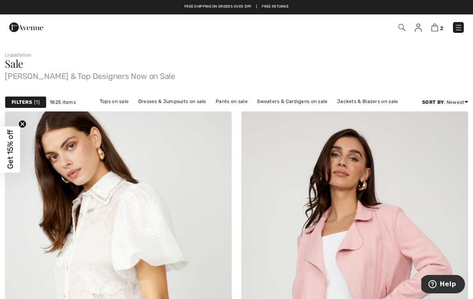
click at [33, 103] on div "Filters 1" at bounding box center [26, 102] width 42 height 12
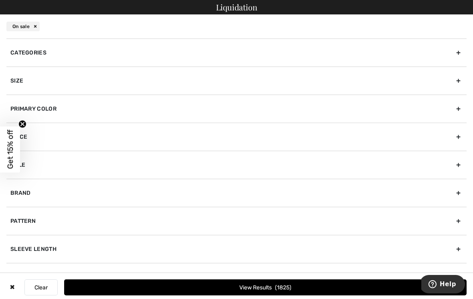
click at [72, 193] on div "Brand" at bounding box center [236, 193] width 460 height 28
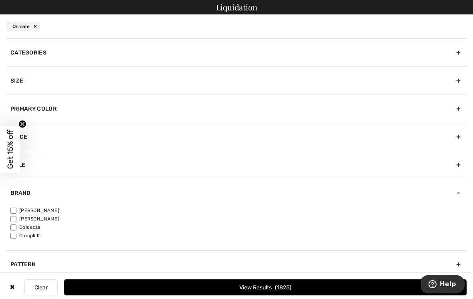
click at [50, 211] on label "[PERSON_NAME]" at bounding box center [238, 210] width 456 height 7
click at [16, 211] on input"] "[PERSON_NAME]" at bounding box center [13, 210] width 6 height 6
checkbox input"] "true"
click at [276, 290] on button "View Results 1397" at bounding box center [265, 287] width 402 height 16
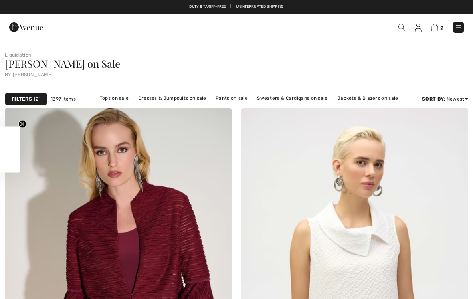
checkbox input "true"
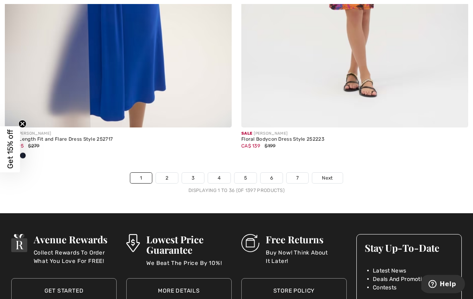
scroll to position [7007, 0]
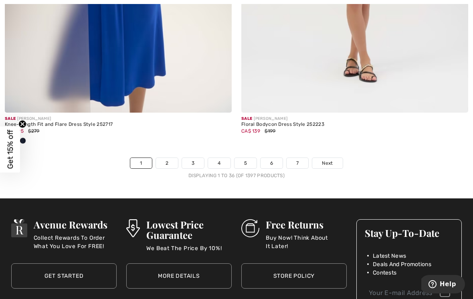
click at [327, 159] on span "Next" at bounding box center [327, 162] width 11 height 7
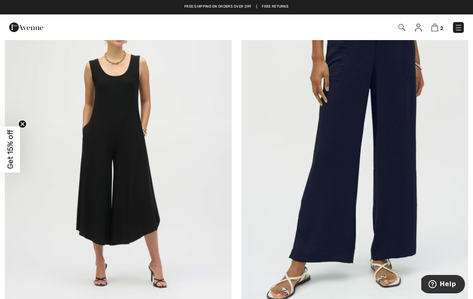
scroll to position [4899, 0]
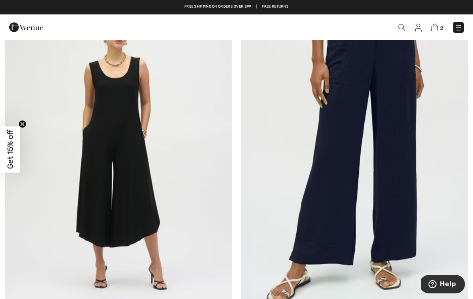
click at [392, 221] on img at bounding box center [354, 153] width 227 height 340
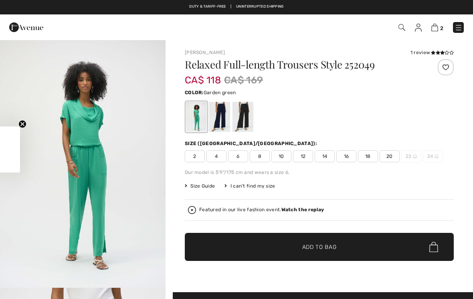
checkbox input "true"
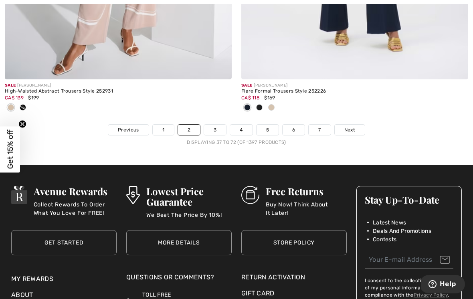
scroll to position [7063, 0]
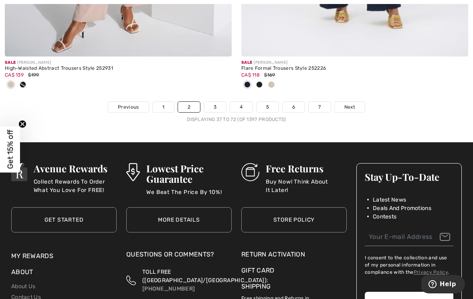
click at [355, 105] on link "Next" at bounding box center [349, 107] width 30 height 10
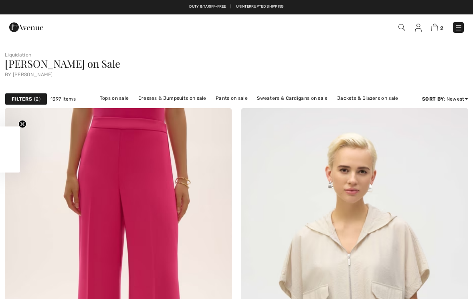
checkbox input "true"
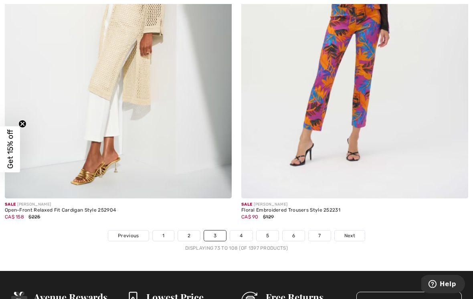
scroll to position [6842, 0]
click at [353, 234] on link "Next" at bounding box center [349, 235] width 30 height 10
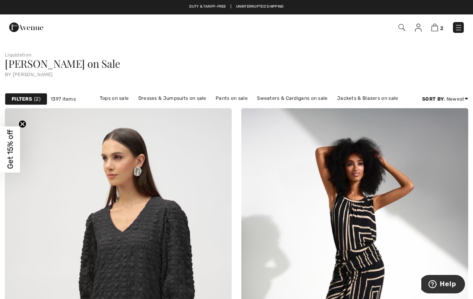
click at [31, 101] on strong "Filters" at bounding box center [22, 98] width 20 height 7
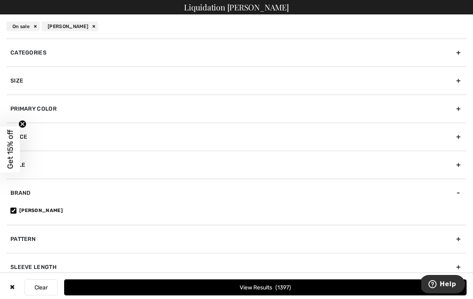
click at [109, 52] on div "Categories" at bounding box center [236, 52] width 460 height 28
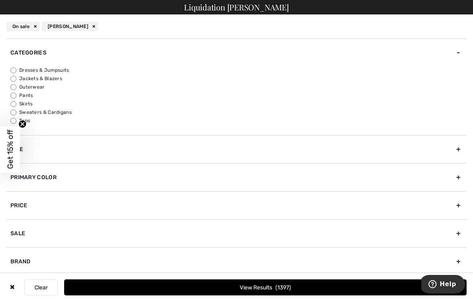
click at [68, 70] on label "Dresses & Jumpsuits" at bounding box center [238, 69] width 456 height 7
click at [16, 70] on input "Dresses & Jumpsuits" at bounding box center [13, 70] width 6 height 6
radio input "true"
click at [300, 286] on button "View Results 390" at bounding box center [265, 287] width 402 height 16
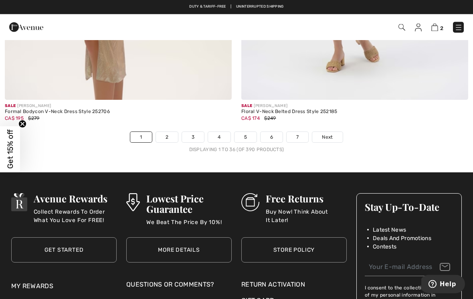
scroll to position [6993, 0]
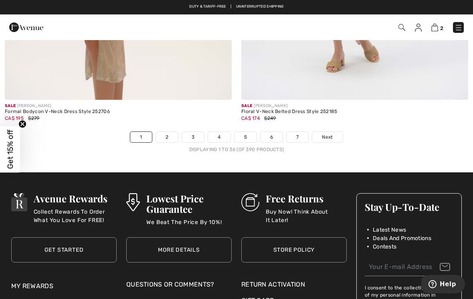
click at [329, 135] on link "Next" at bounding box center [327, 137] width 30 height 10
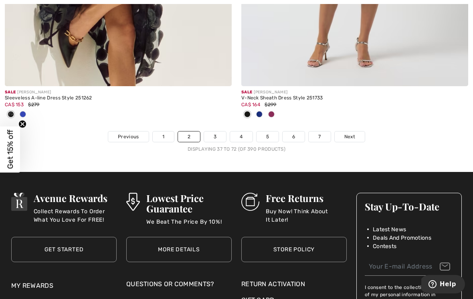
scroll to position [6932, 0]
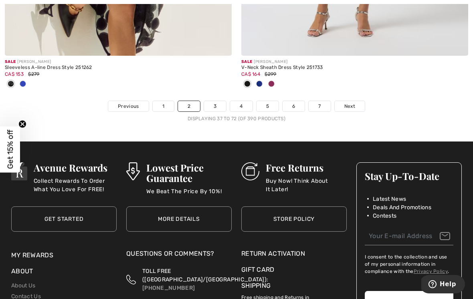
click at [354, 105] on link "Next" at bounding box center [349, 106] width 30 height 10
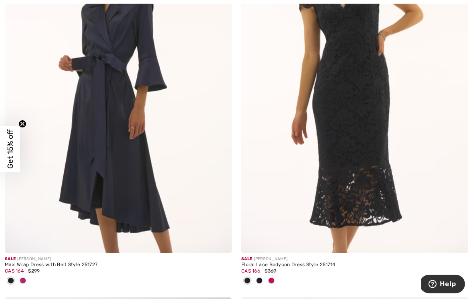
scroll to position [965, 0]
click at [143, 201] on img at bounding box center [118, 83] width 227 height 340
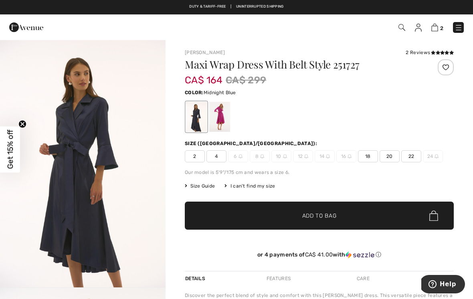
click at [226, 124] on div at bounding box center [219, 117] width 21 height 30
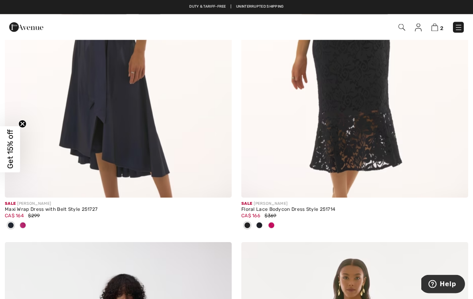
scroll to position [1021, 0]
click at [457, 31] on img at bounding box center [458, 28] width 8 height 8
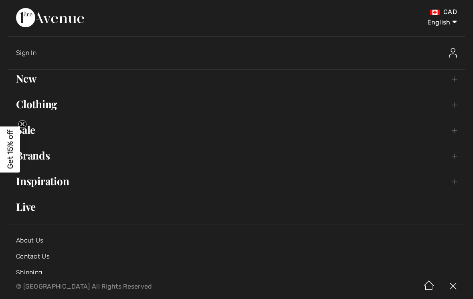
click at [48, 159] on link "Brands Open submenu" at bounding box center [236, 156] width 457 height 18
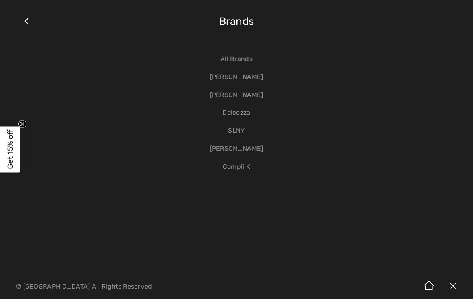
click at [249, 150] on link "[PERSON_NAME]" at bounding box center [236, 149] width 440 height 18
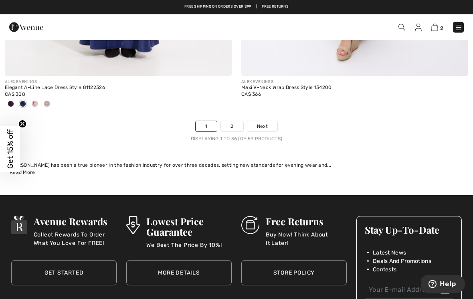
scroll to position [7069, 0]
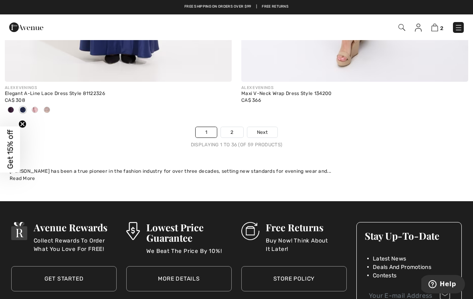
click at [267, 130] on span "Next" at bounding box center [262, 132] width 11 height 7
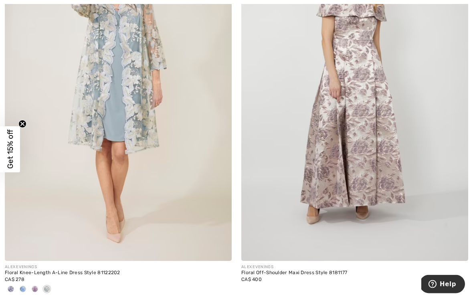
scroll to position [4539, 0]
click at [140, 111] on img at bounding box center [118, 91] width 227 height 340
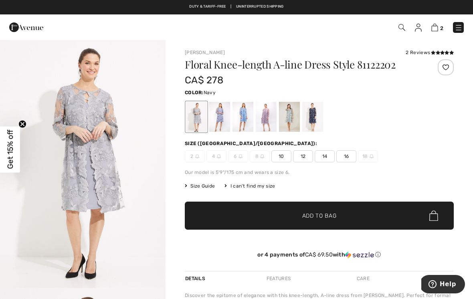
click at [312, 126] on div at bounding box center [312, 117] width 21 height 30
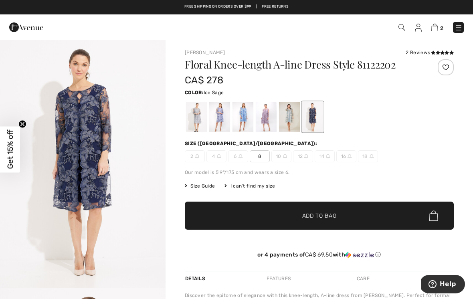
click at [289, 127] on div at bounding box center [289, 117] width 21 height 30
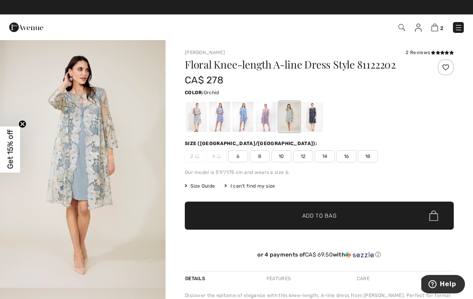
click at [267, 124] on div at bounding box center [266, 117] width 21 height 30
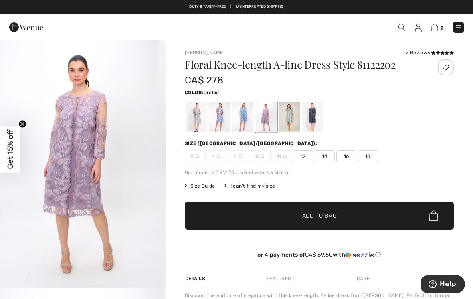
click at [248, 126] on div at bounding box center [242, 117] width 21 height 30
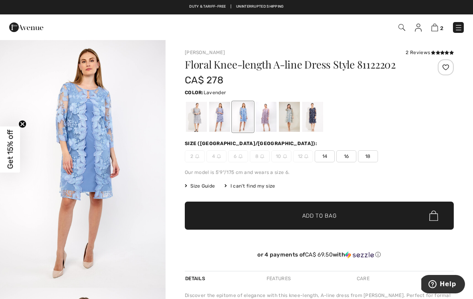
click at [222, 125] on div at bounding box center [219, 117] width 21 height 30
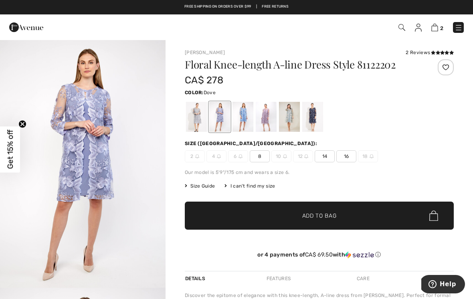
click at [200, 126] on div at bounding box center [196, 117] width 21 height 30
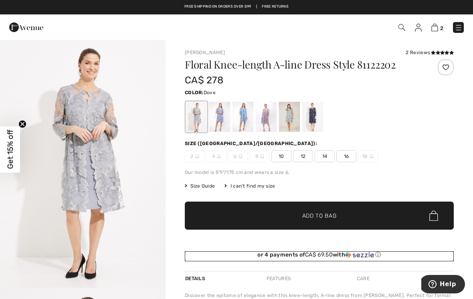
click at [187, 258] on div "or 4 payments of CA$ 69.50 with ⓘ" at bounding box center [319, 254] width 269 height 7
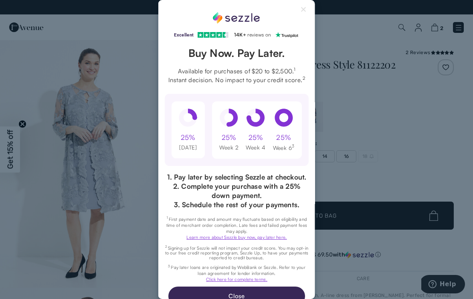
click at [381, 146] on div "Excellent 4.3 out of 5 star rating on Trustpilot 1" at bounding box center [236, 149] width 473 height 299
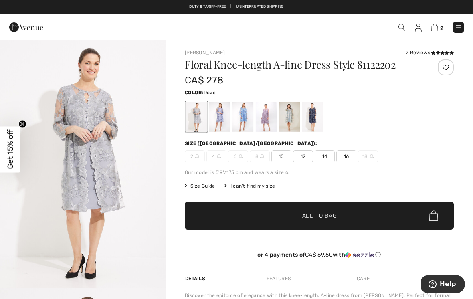
click at [405, 197] on div "Floral Knee-length A-line Dress Style 81122202 CA$ 278 Color: Dove Size (CA/US)…" at bounding box center [319, 164] width 269 height 211
click at [217, 126] on div at bounding box center [219, 117] width 21 height 30
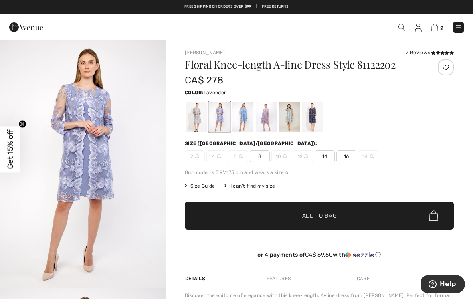
click at [262, 159] on span "8" at bounding box center [260, 156] width 20 height 12
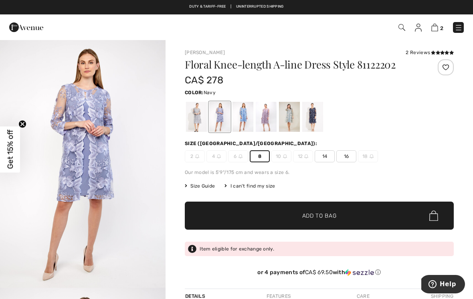
click at [316, 122] on div at bounding box center [312, 117] width 21 height 30
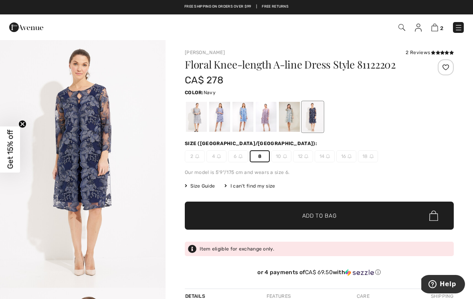
click at [290, 125] on div at bounding box center [289, 117] width 21 height 30
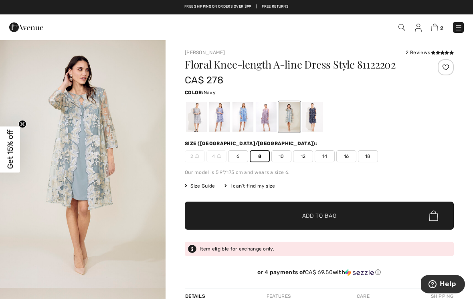
click at [314, 123] on div at bounding box center [312, 117] width 21 height 30
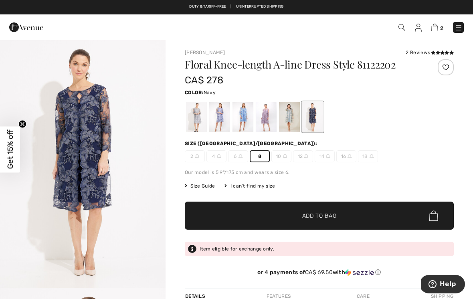
click at [312, 217] on span "Add to Bag" at bounding box center [319, 215] width 34 height 8
click at [434, 31] on img at bounding box center [434, 28] width 7 height 8
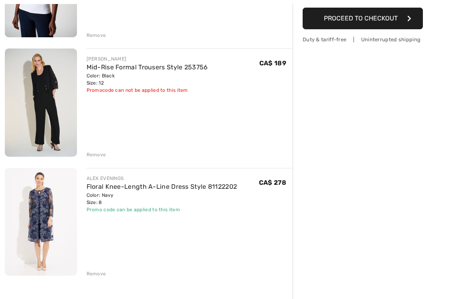
scroll to position [187, 0]
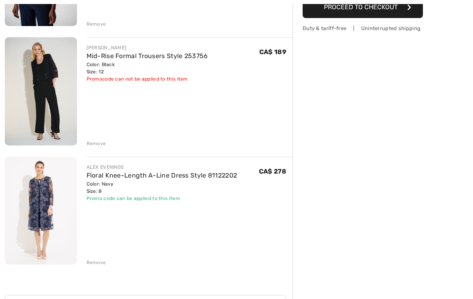
click at [102, 265] on div "Remove" at bounding box center [97, 262] width 20 height 7
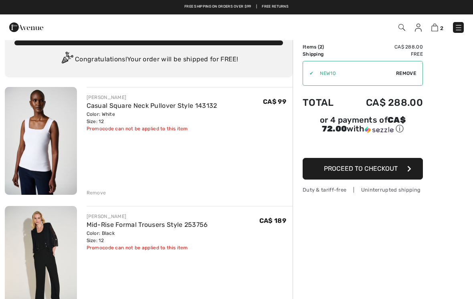
scroll to position [0, 0]
